Goal: Task Accomplishment & Management: Manage account settings

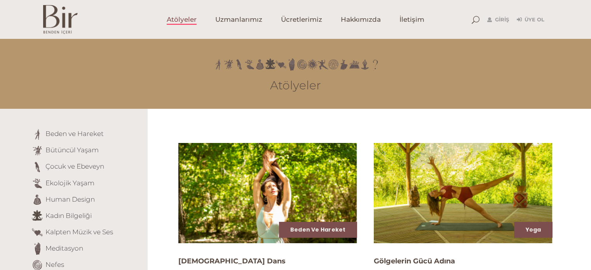
scroll to position [196, 0]
click at [507, 24] on link "Giriş" at bounding box center [498, 19] width 22 height 9
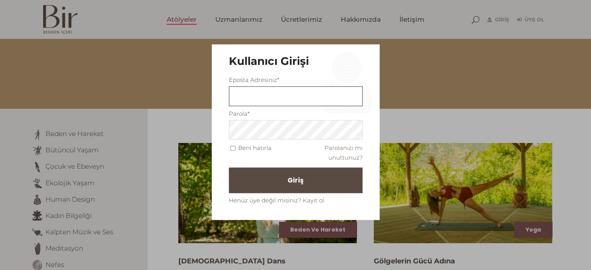
click at [311, 97] on input "text" at bounding box center [296, 96] width 134 height 20
type input "[EMAIL_ADDRESS][DOMAIN_NAME]"
click at [247, 147] on label "Beni hatırla" at bounding box center [254, 148] width 33 height 10
click at [235, 147] on input "Beni hatırla" at bounding box center [232, 148] width 5 height 5
checkbox input "true"
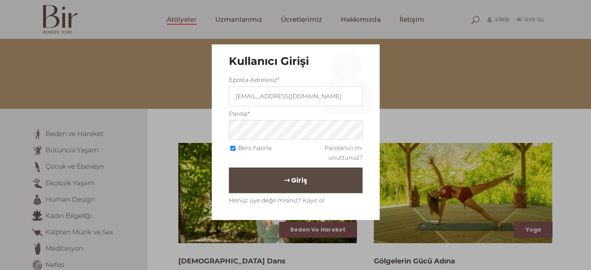
click at [254, 174] on button "Giriş" at bounding box center [296, 180] width 134 height 26
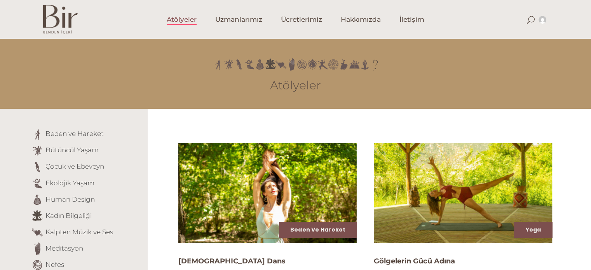
scroll to position [196, 0]
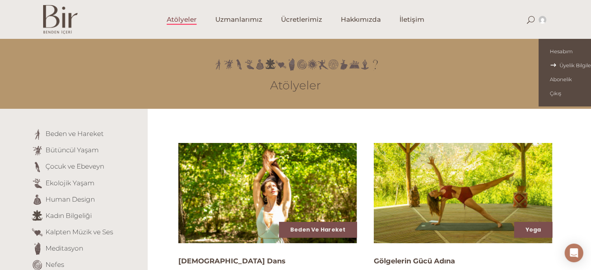
click at [556, 65] on span "Üyelik Bilgileri" at bounding box center [572, 65] width 45 height 6
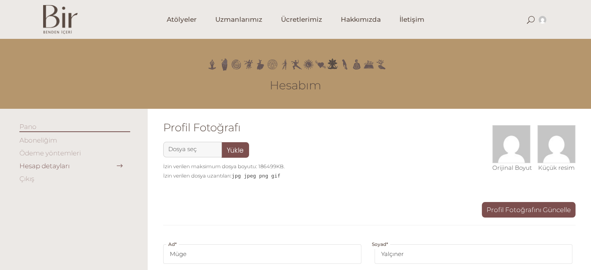
scroll to position [196, 0]
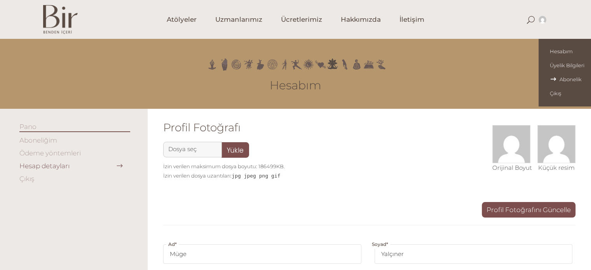
click at [550, 80] on span "Abonelik" at bounding box center [572, 79] width 45 height 6
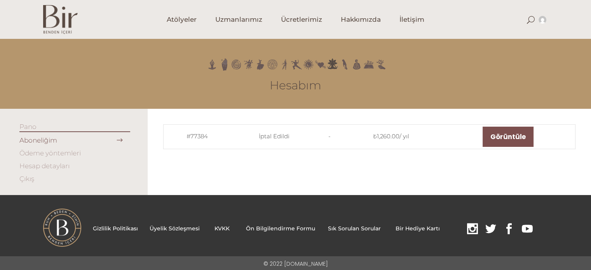
scroll to position [196, 0]
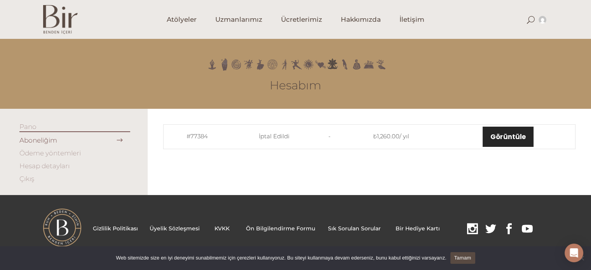
click at [498, 140] on link "Görüntüle" at bounding box center [507, 137] width 51 height 20
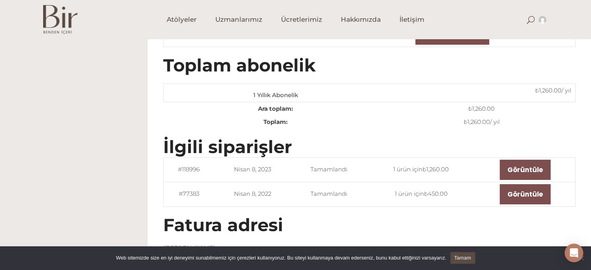
scroll to position [96, 0]
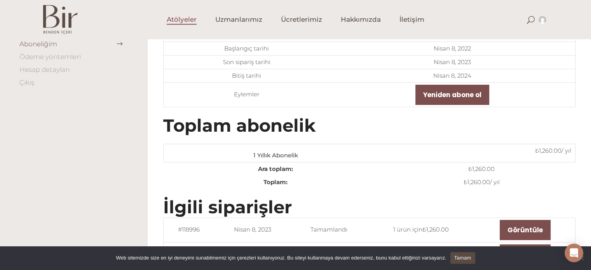
click at [194, 16] on span "Atölyeler" at bounding box center [182, 19] width 30 height 9
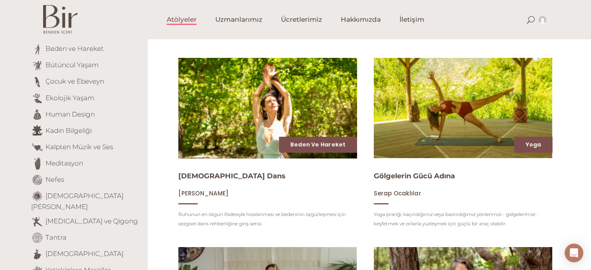
scroll to position [85, 0]
click at [303, 126] on img at bounding box center [268, 107] width 184 height 103
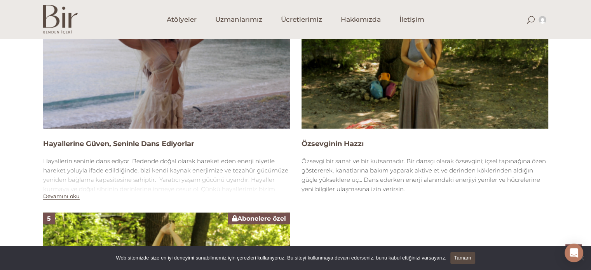
scroll to position [774, 0]
